Goal: Obtain resource: Download file/media

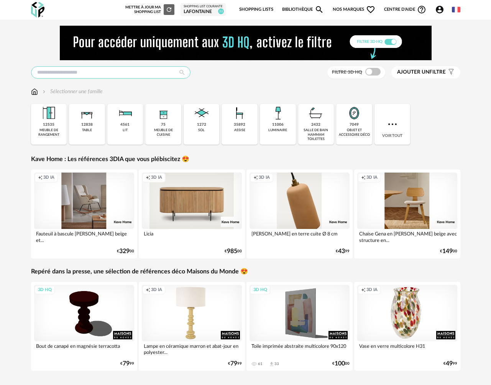
click at [70, 75] on input "text" at bounding box center [110, 72] width 159 height 12
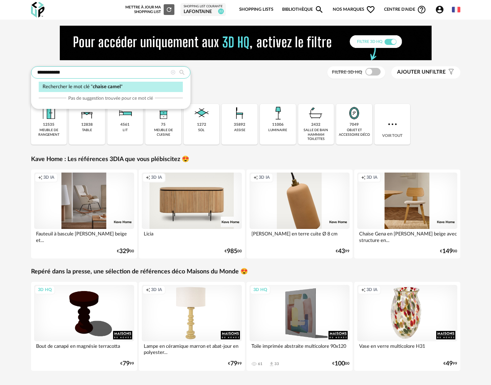
type input "**********"
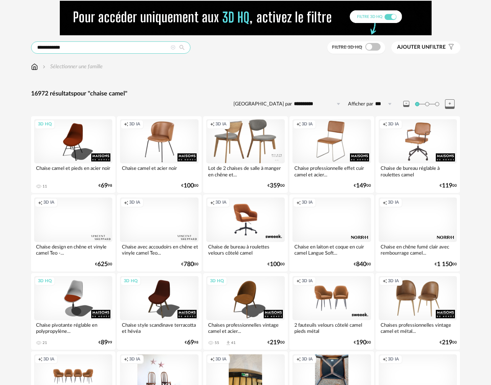
scroll to position [16, 0]
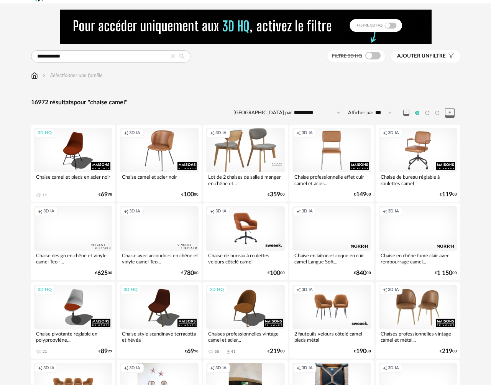
click at [330, 153] on div "Creation icon 3D IA" at bounding box center [331, 150] width 79 height 44
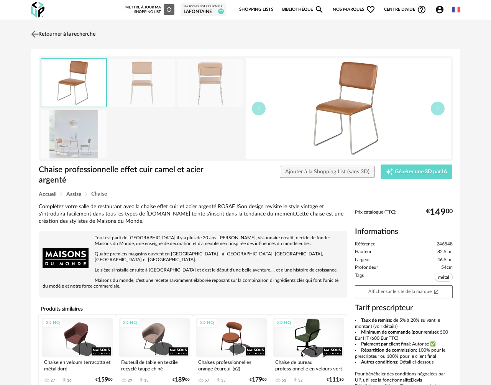
click at [37, 32] on img at bounding box center [34, 33] width 11 height 11
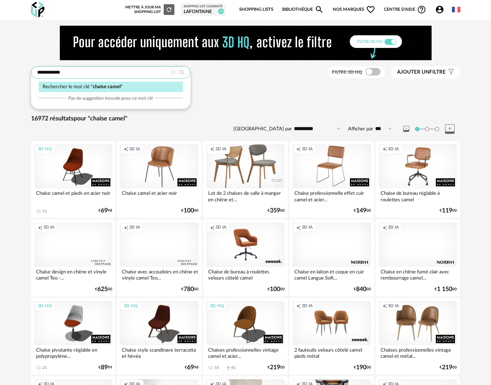
click at [85, 73] on input "**********" at bounding box center [110, 72] width 159 height 12
type input "**********"
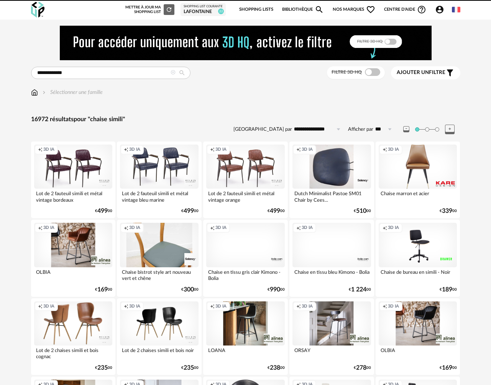
click at [174, 74] on icon at bounding box center [172, 72] width 5 height 5
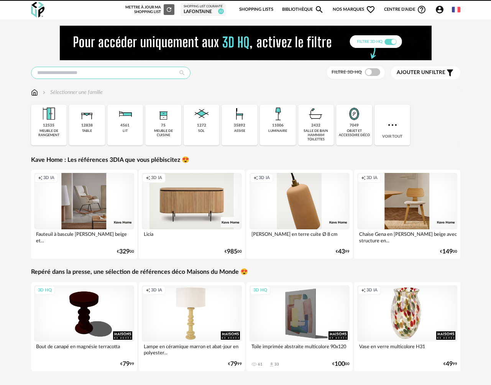
click at [98, 73] on input "text" at bounding box center [110, 73] width 159 height 12
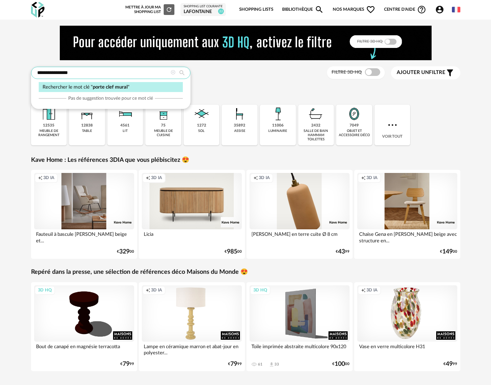
type input "**********"
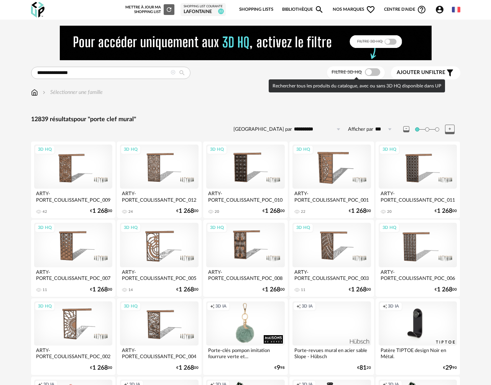
click at [372, 75] on span at bounding box center [372, 72] width 15 height 8
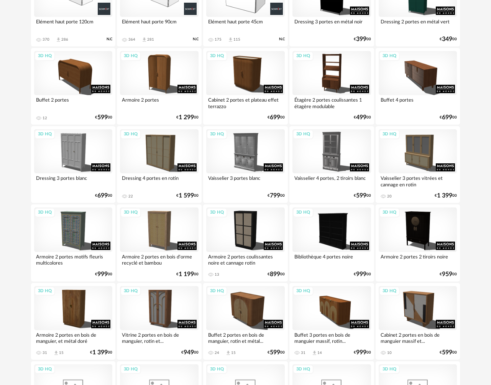
scroll to position [1369, 0]
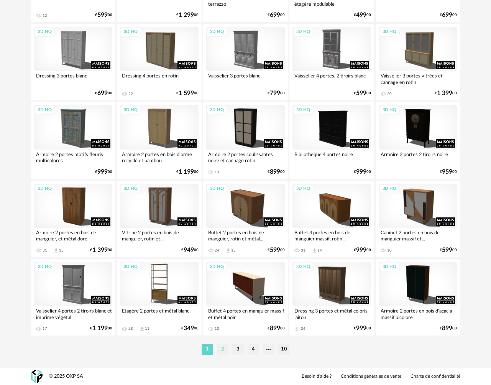
click at [223, 352] on li "2" at bounding box center [222, 349] width 11 height 11
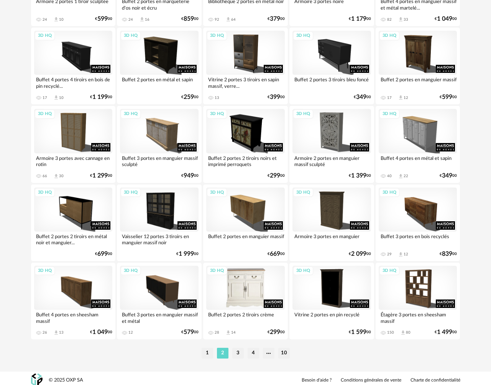
scroll to position [1369, 0]
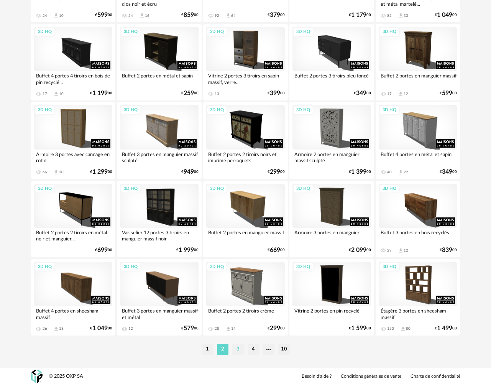
click at [236, 349] on li "3" at bounding box center [237, 349] width 11 height 11
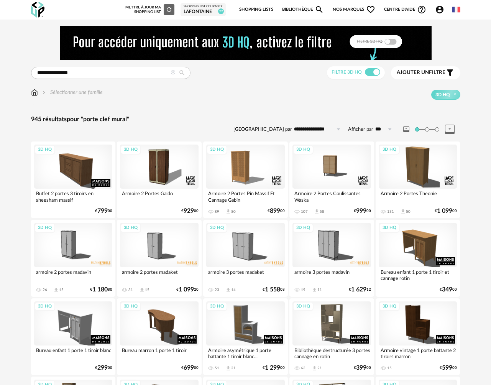
click at [204, 9] on div "LAFONTAINE" at bounding box center [202, 12] width 39 height 6
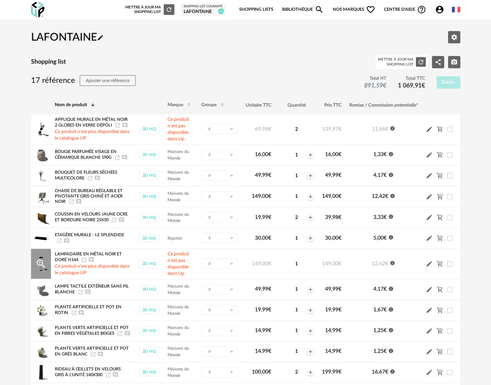
click at [84, 261] on icon "Launch icon" at bounding box center [84, 260] width 6 height 6
click at [118, 126] on icon "Launch icon" at bounding box center [118, 125] width 6 height 6
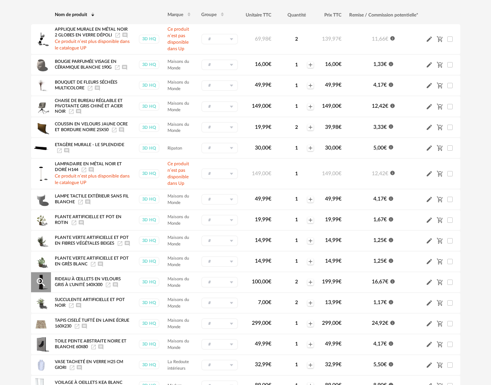
scroll to position [96, 0]
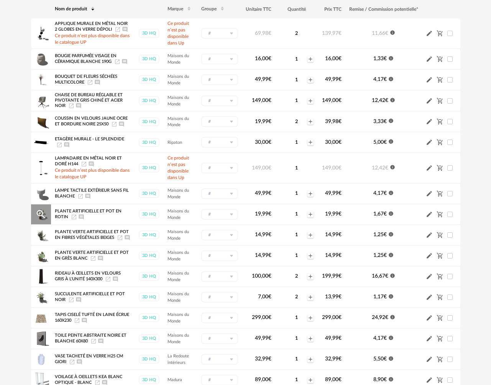
click at [72, 218] on icon "Launch icon" at bounding box center [74, 217] width 6 height 6
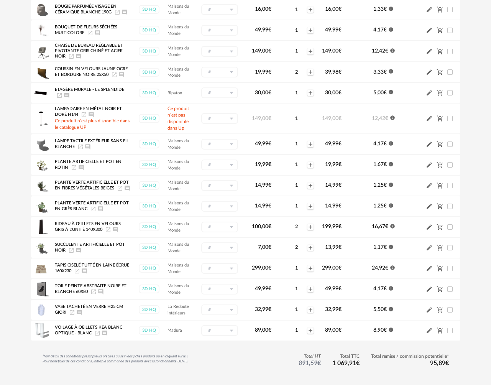
scroll to position [98, 0]
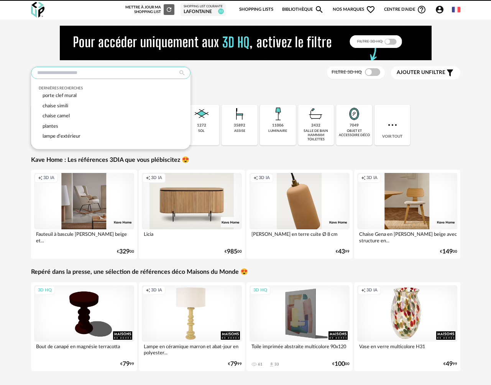
click at [108, 74] on input "text" at bounding box center [110, 73] width 159 height 12
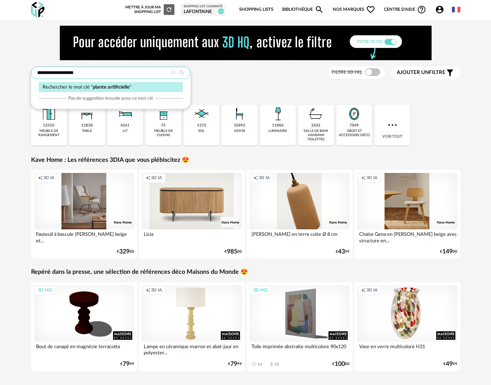
type input "**********"
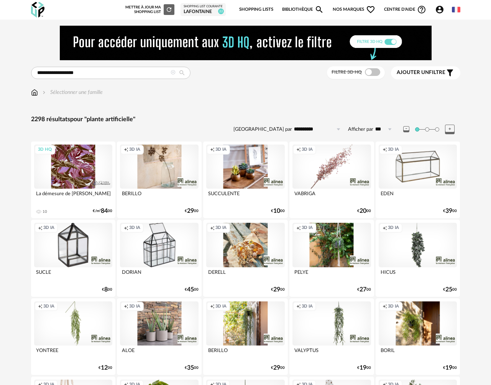
click at [373, 75] on span at bounding box center [372, 72] width 15 height 8
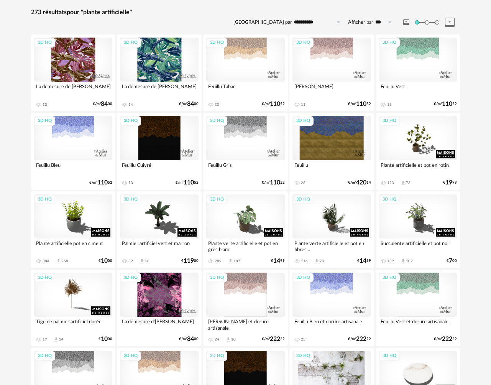
scroll to position [117, 0]
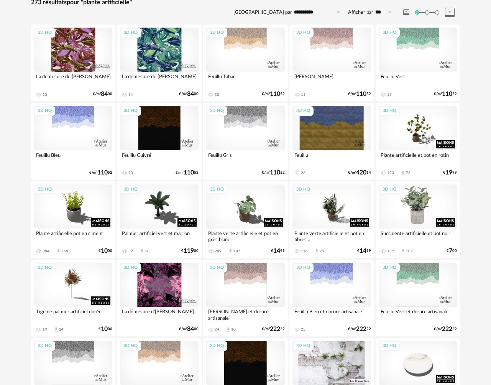
click at [414, 211] on div "3D HQ" at bounding box center [417, 206] width 79 height 44
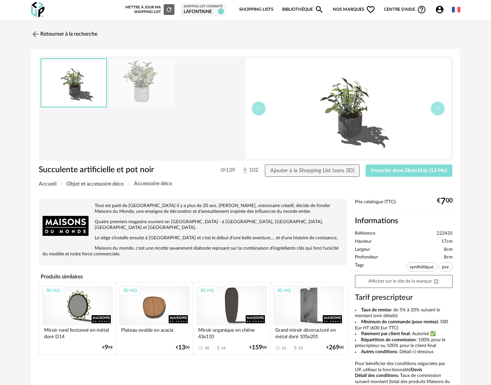
click at [383, 169] on span "Importer dans SketchUp (13 Mo)" at bounding box center [408, 170] width 77 height 5
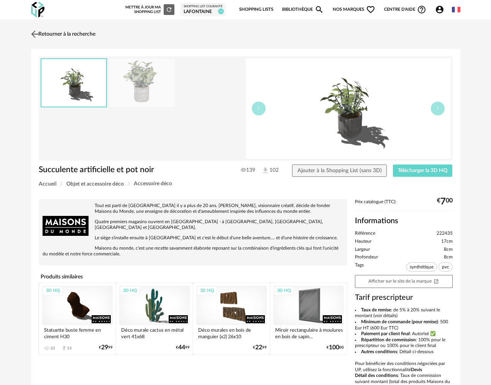
click at [60, 34] on link "Retourner à la recherche" at bounding box center [62, 34] width 66 height 17
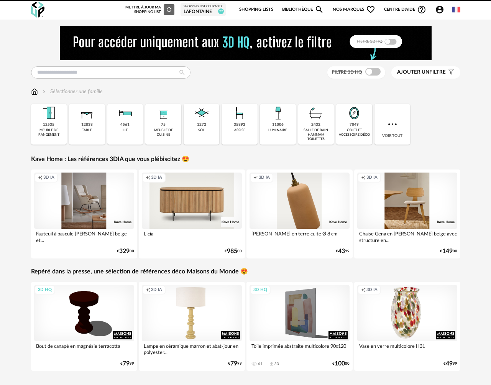
click at [57, 79] on div "Filtre 3D HQ Ajouter un filtre s Filter icon Filtrer par :" at bounding box center [245, 72] width 429 height 13
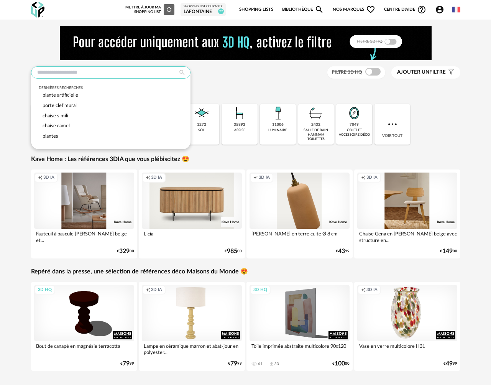
click at [57, 73] on input "text" at bounding box center [110, 72] width 159 height 12
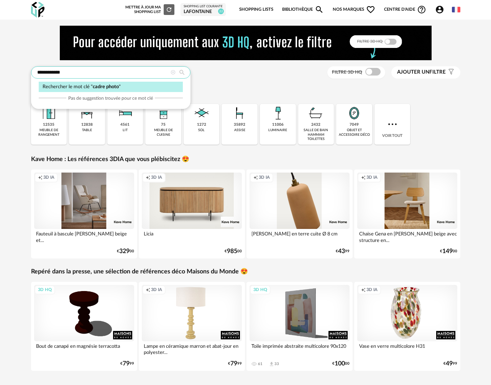
type input "**********"
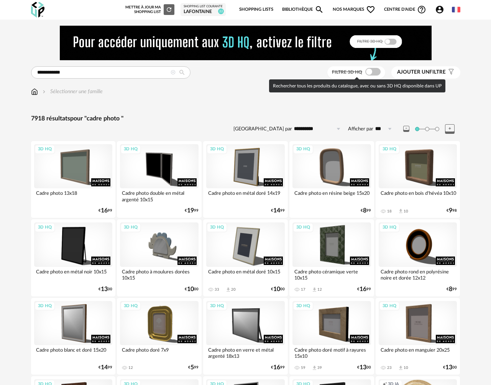
click at [372, 73] on span at bounding box center [372, 72] width 15 height 8
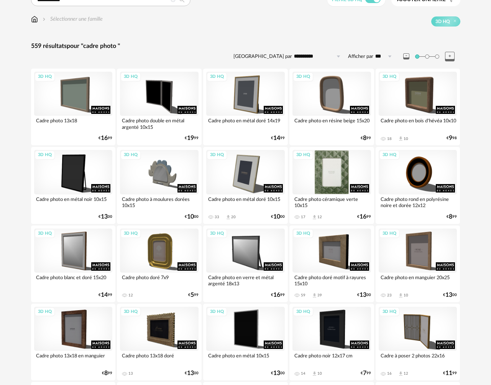
scroll to position [73, 0]
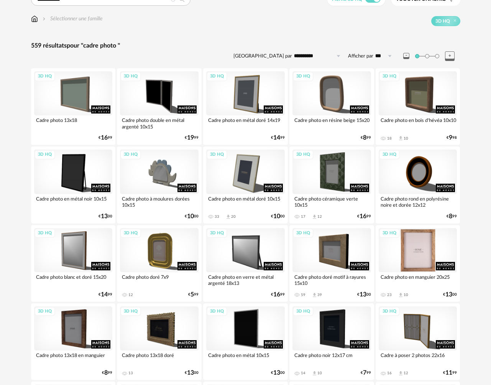
click at [418, 254] on div "3D HQ" at bounding box center [417, 250] width 79 height 44
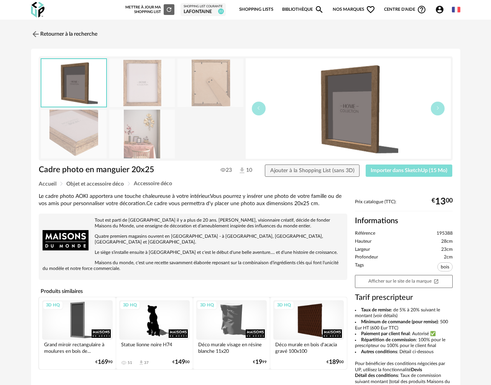
click at [399, 172] on span "Importer dans SketchUp (15 Mo)" at bounding box center [408, 170] width 77 height 5
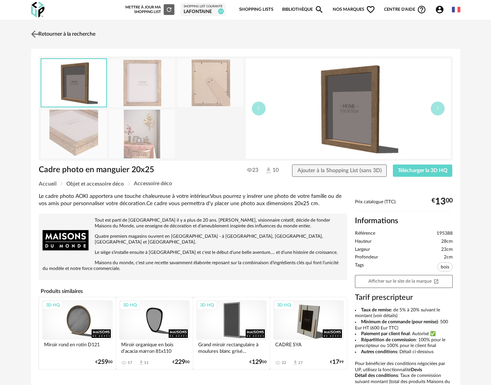
click at [42, 31] on link "Retourner à la recherche" at bounding box center [62, 34] width 66 height 17
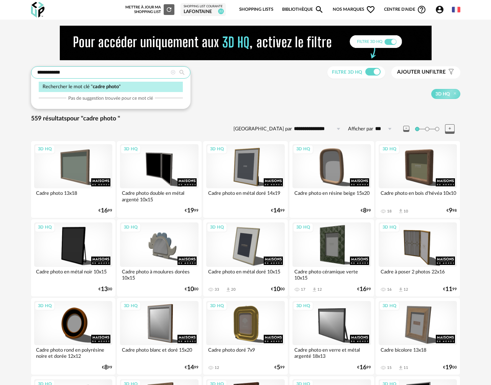
drag, startPoint x: 67, startPoint y: 73, endPoint x: 11, endPoint y: 68, distance: 56.1
type input "**********"
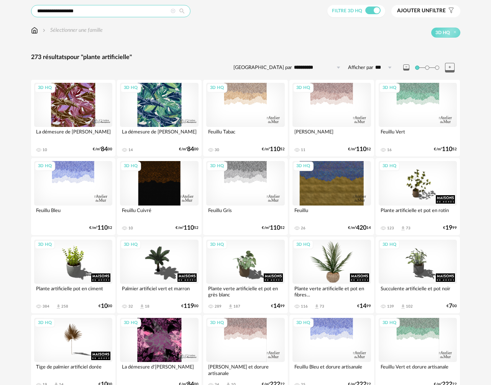
scroll to position [80, 0]
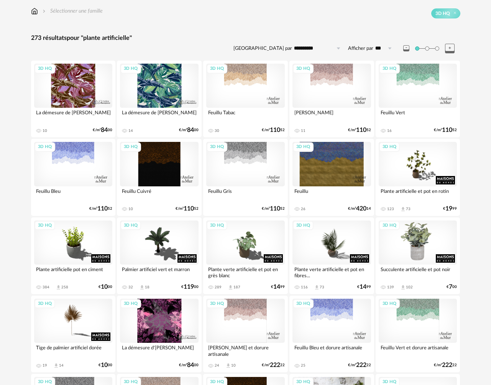
click at [407, 246] on div "3D HQ" at bounding box center [417, 242] width 79 height 44
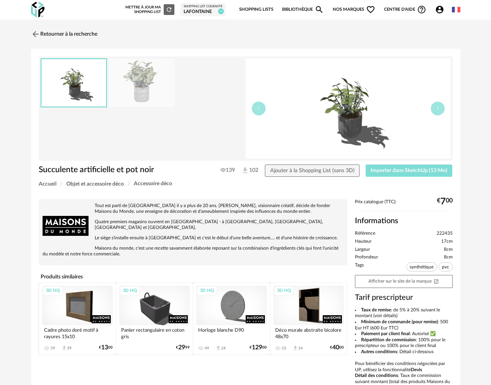
click at [405, 169] on span "Importer dans SketchUp (13 Mo)" at bounding box center [408, 170] width 77 height 5
